Goal: Answer question/provide support: Share knowledge or assist other users

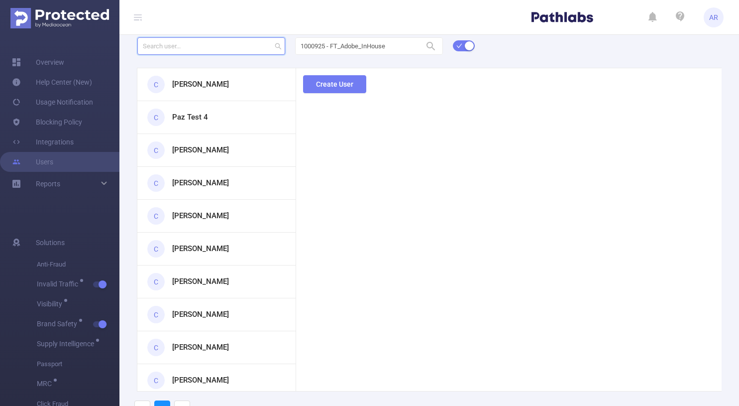
click at [233, 45] on input "text" at bounding box center [211, 45] width 148 height 17
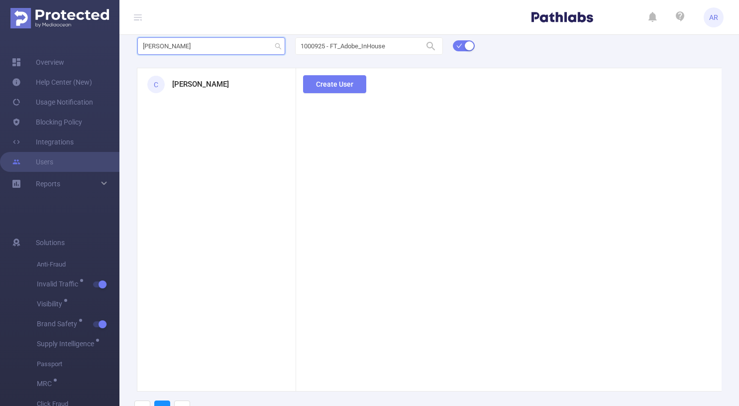
type input "[PERSON_NAME]"
click at [180, 88] on h3 "[PERSON_NAME]" at bounding box center [200, 84] width 57 height 11
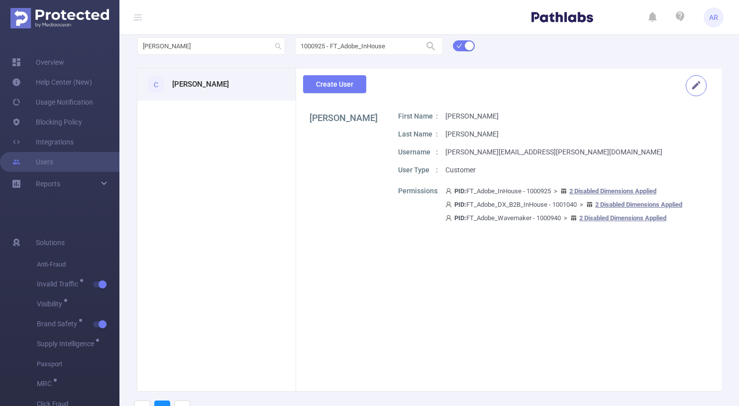
click at [688, 87] on button "button" at bounding box center [696, 85] width 21 height 21
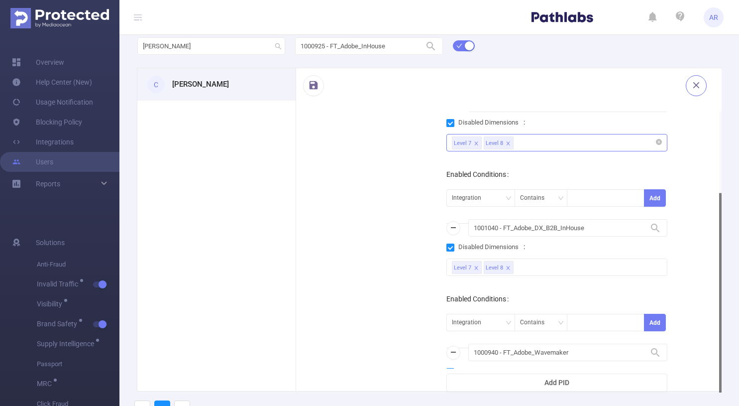
scroll to position [104, 0]
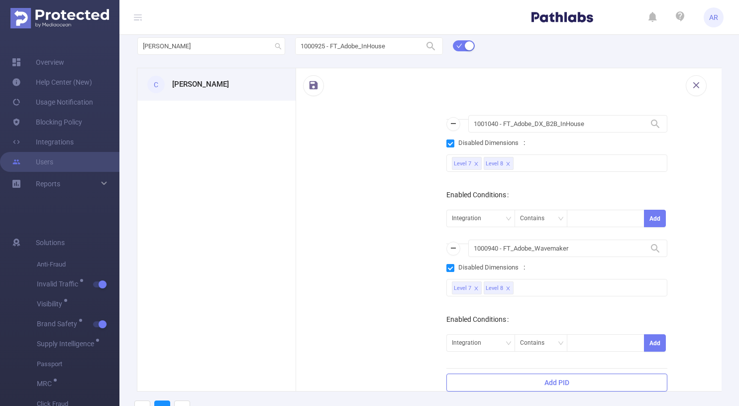
click at [526, 383] on button "Add PID" at bounding box center [556, 382] width 221 height 18
click at [554, 381] on button "Add PID" at bounding box center [556, 382] width 221 height 18
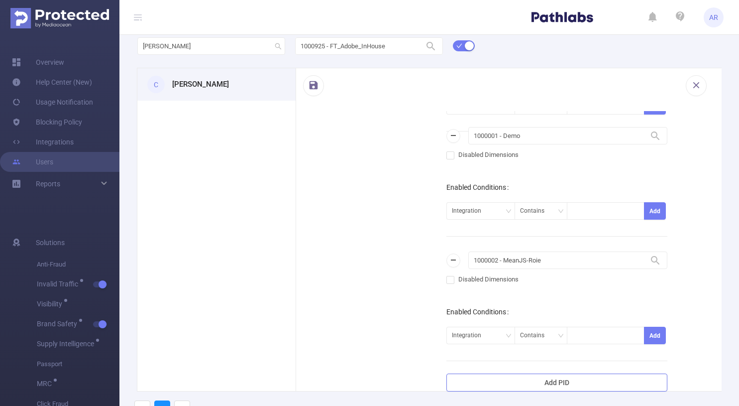
scroll to position [348, 0]
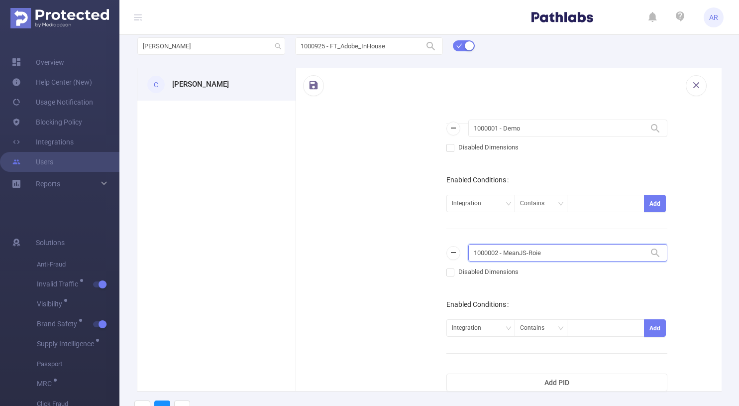
click at [600, 253] on input "1000002 - MeanJS-Roie" at bounding box center [567, 252] width 199 height 17
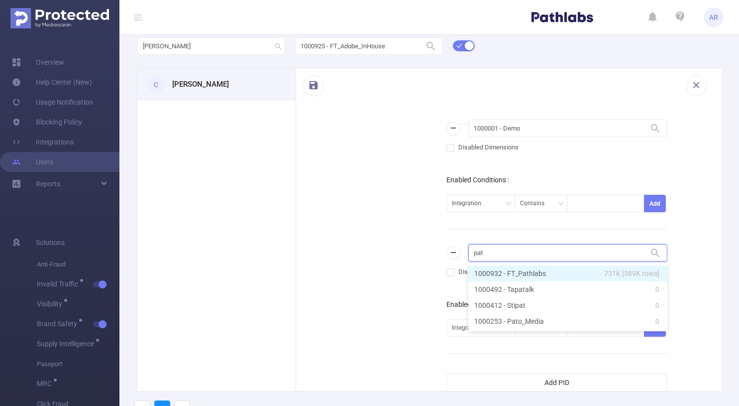
type input "path"
click at [571, 276] on li "1000932 - FT_Pathlabs 731K [389K rows]" at bounding box center [567, 273] width 199 height 16
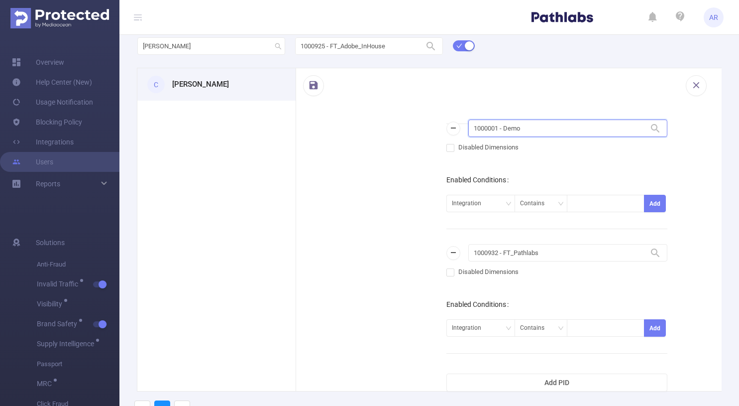
click at [541, 130] on input "1000001 - Demo" at bounding box center [567, 127] width 199 height 17
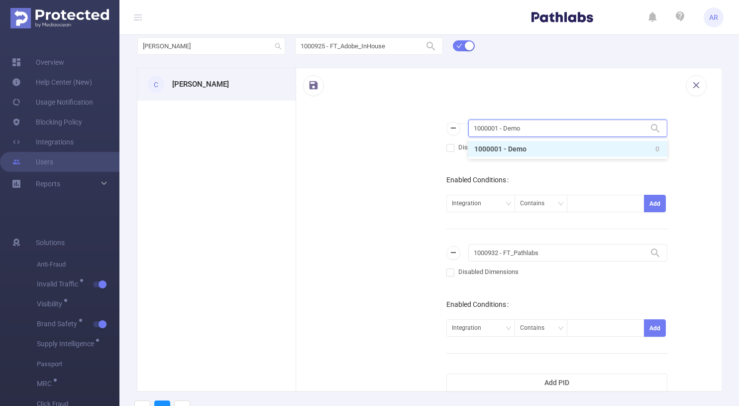
click at [541, 130] on input "1000001 - Demo" at bounding box center [567, 127] width 199 height 17
type input "shut"
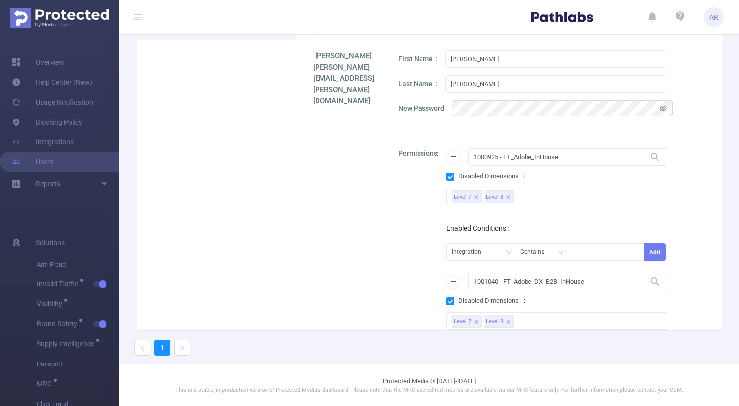
scroll to position [0, 0]
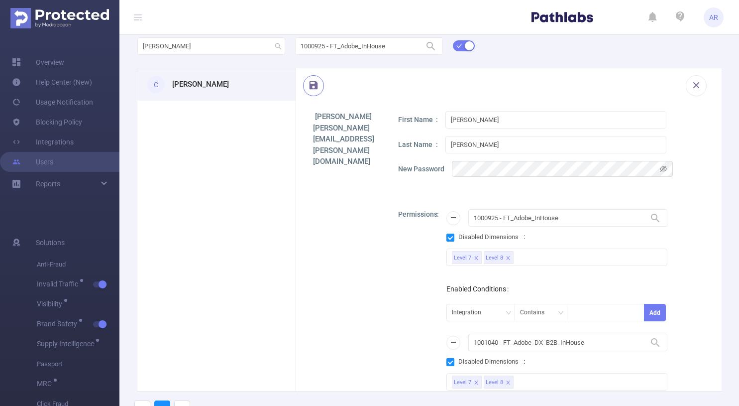
click at [311, 84] on button "button" at bounding box center [313, 85] width 21 height 21
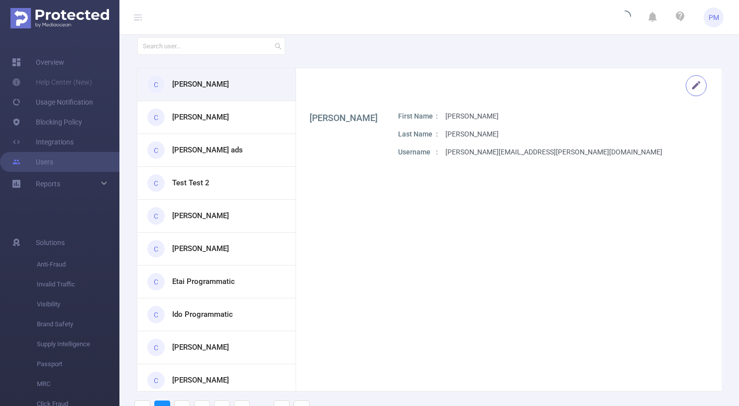
click at [699, 84] on button "button" at bounding box center [696, 85] width 21 height 21
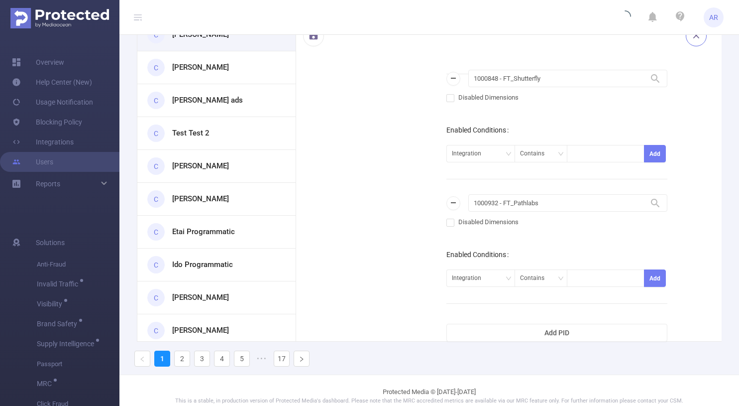
scroll to position [61, 0]
